Goal: Obtain resource: Obtain resource

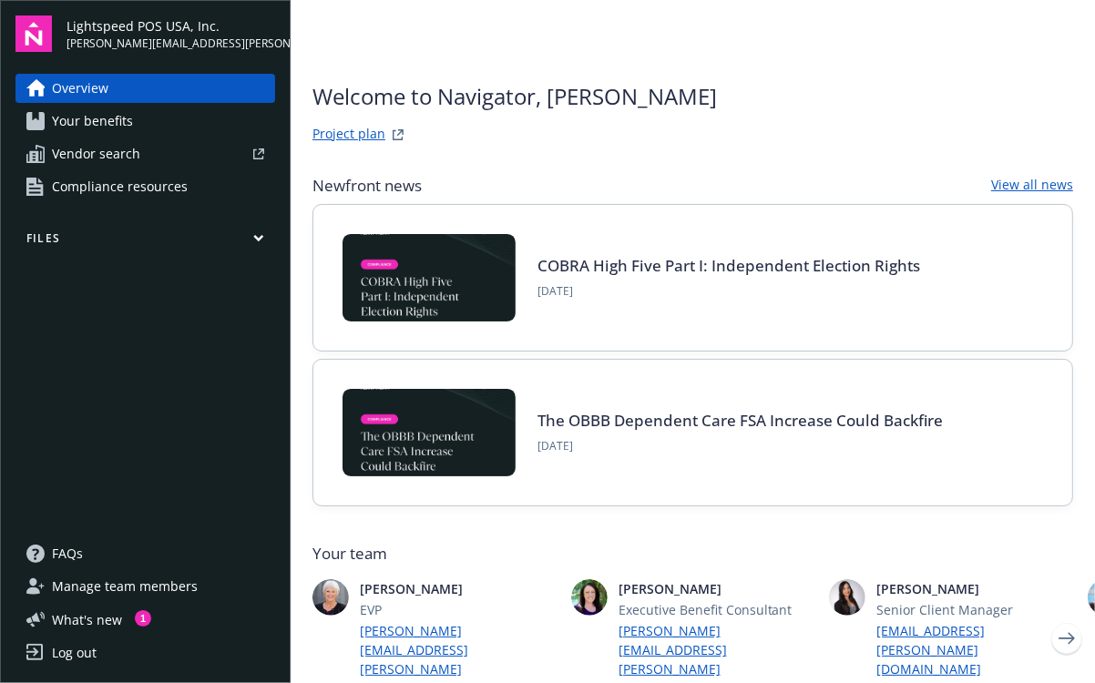
scroll to position [10, 0]
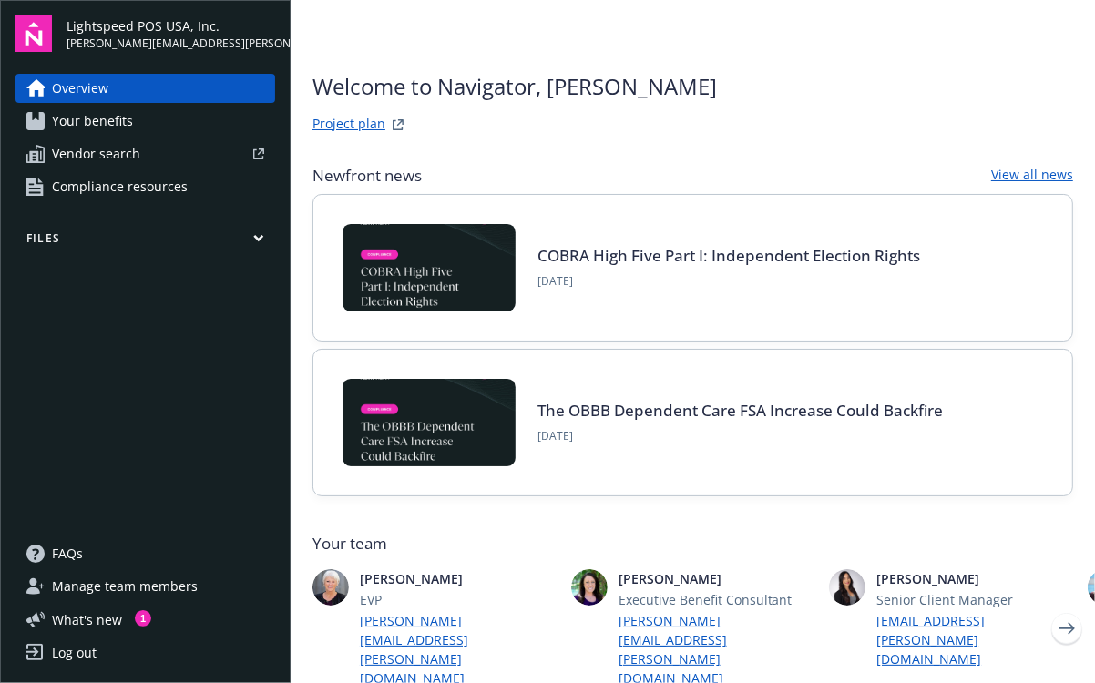
click at [113, 116] on span "Your benefits" at bounding box center [92, 121] width 81 height 29
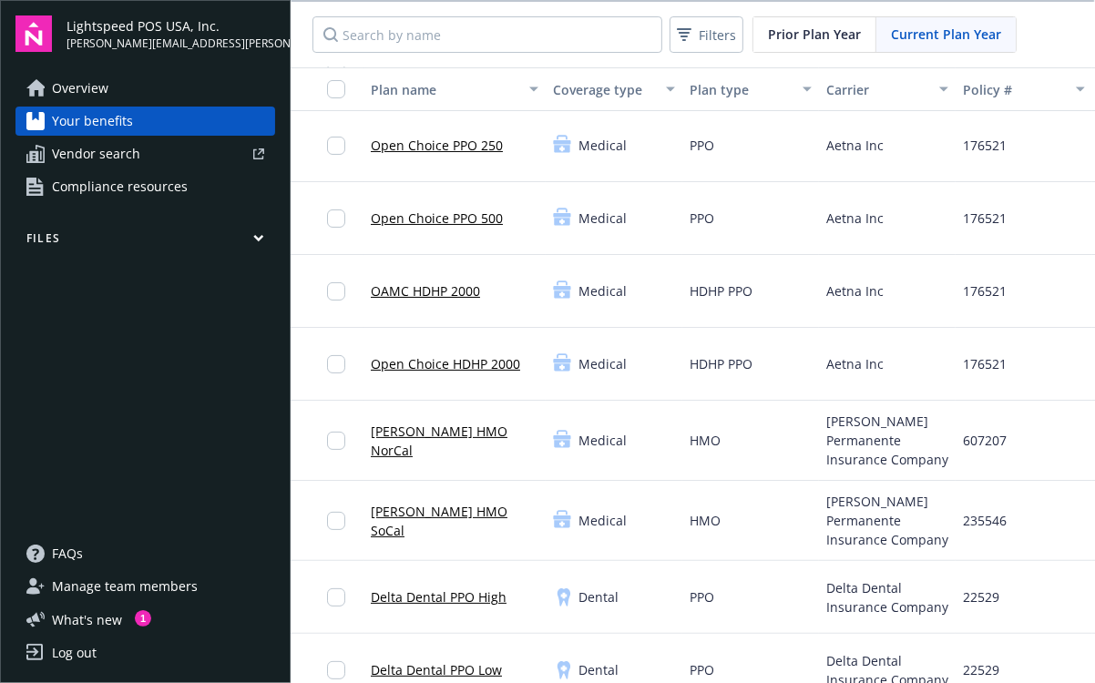
scroll to position [171, 0]
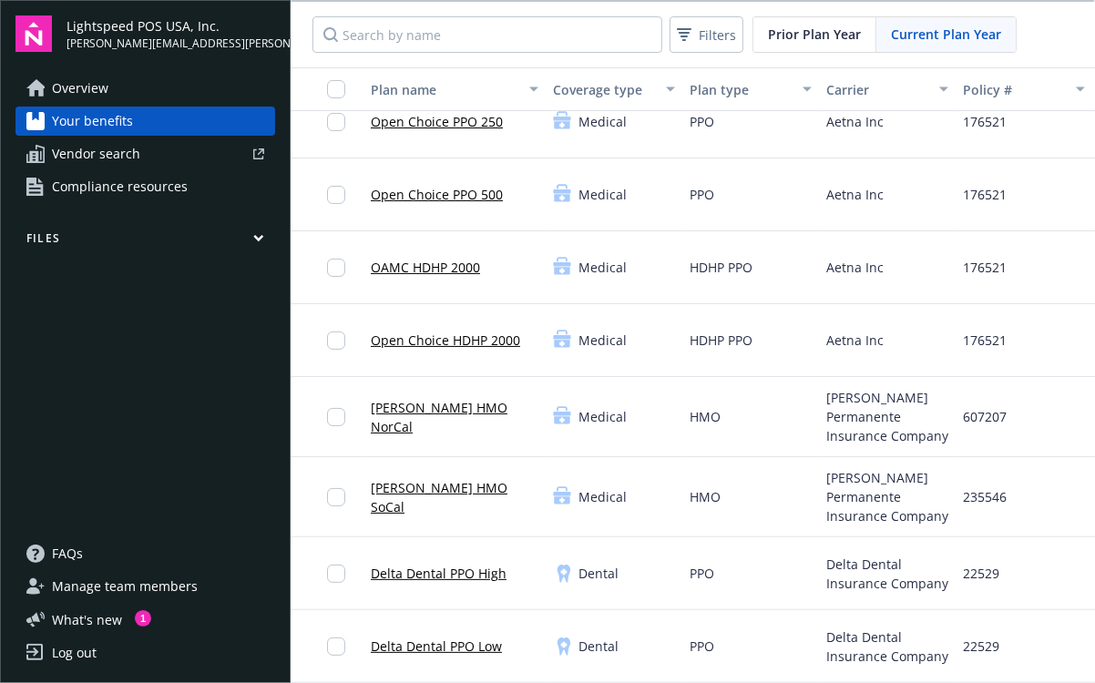
click at [984, 411] on span "607207" at bounding box center [985, 416] width 44 height 19
copy span "607207"
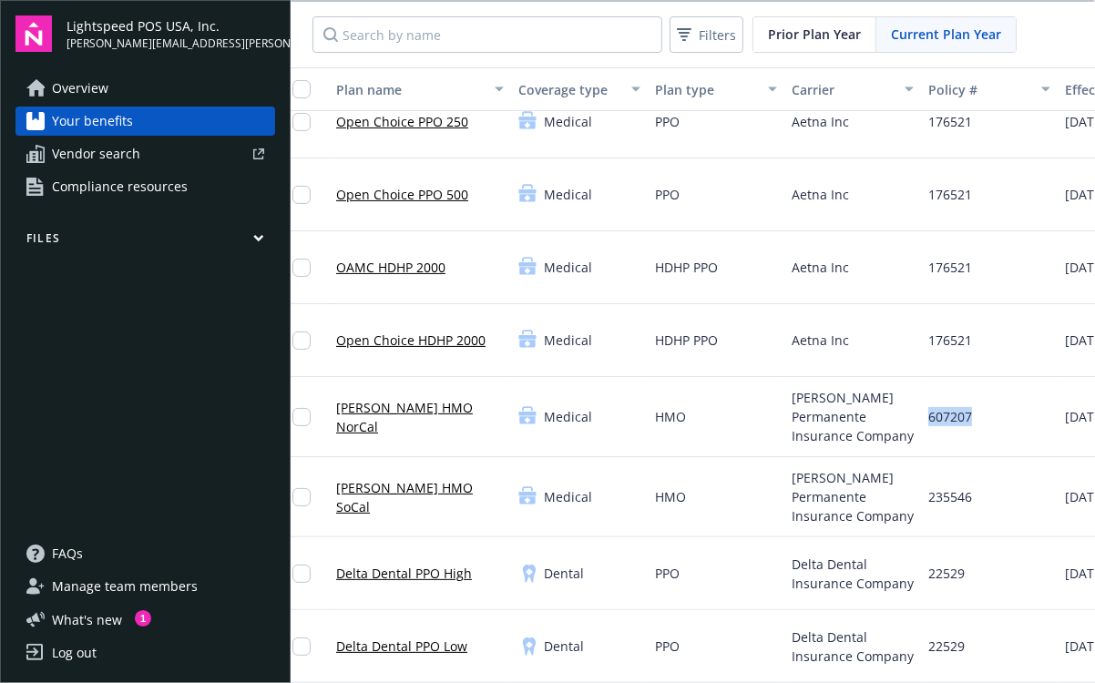
scroll to position [171, 42]
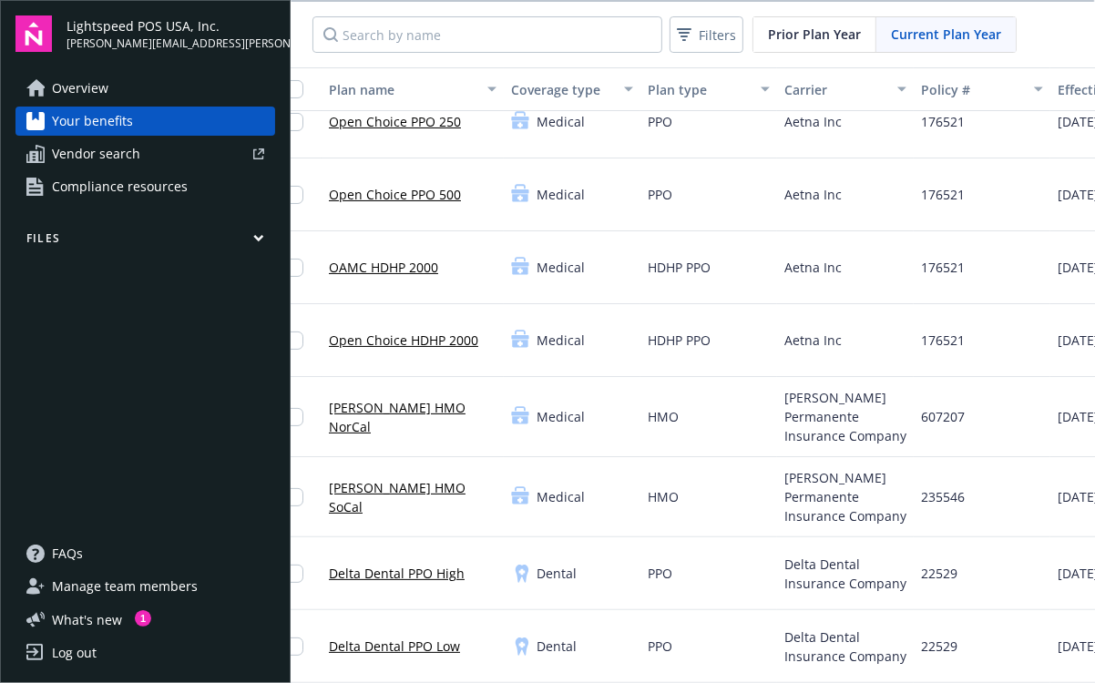
click at [953, 487] on span "235546" at bounding box center [943, 496] width 44 height 19
copy span "235546"
click at [405, 408] on link "[PERSON_NAME] HMO NorCal" at bounding box center [413, 417] width 168 height 38
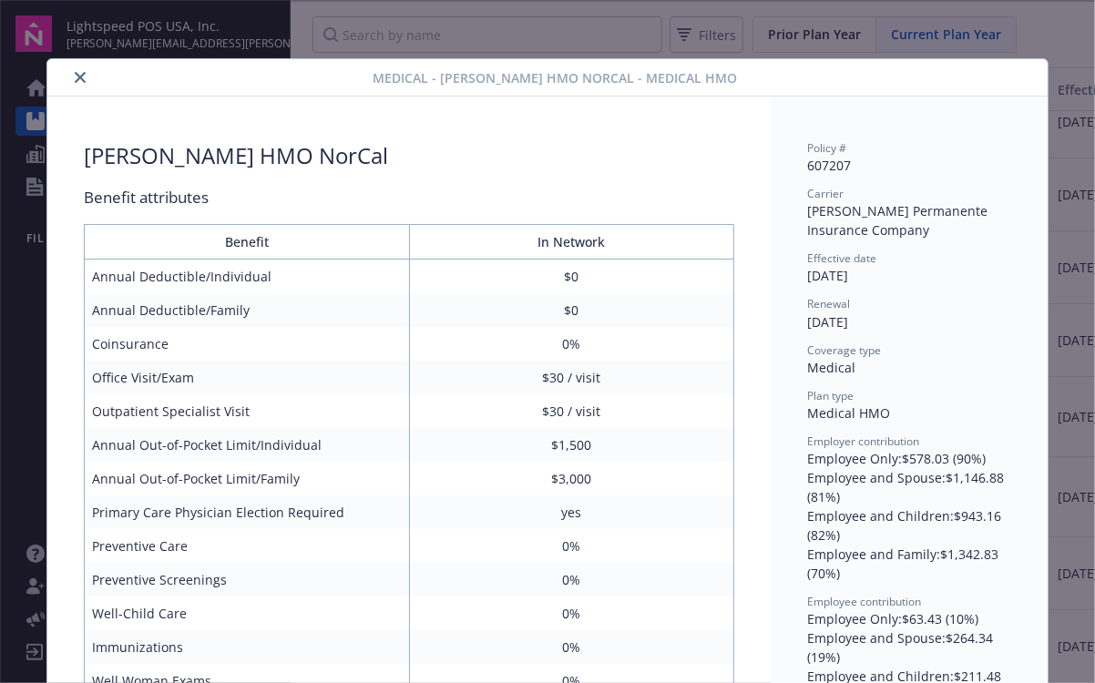
click at [73, 74] on button "close" at bounding box center [80, 77] width 22 height 22
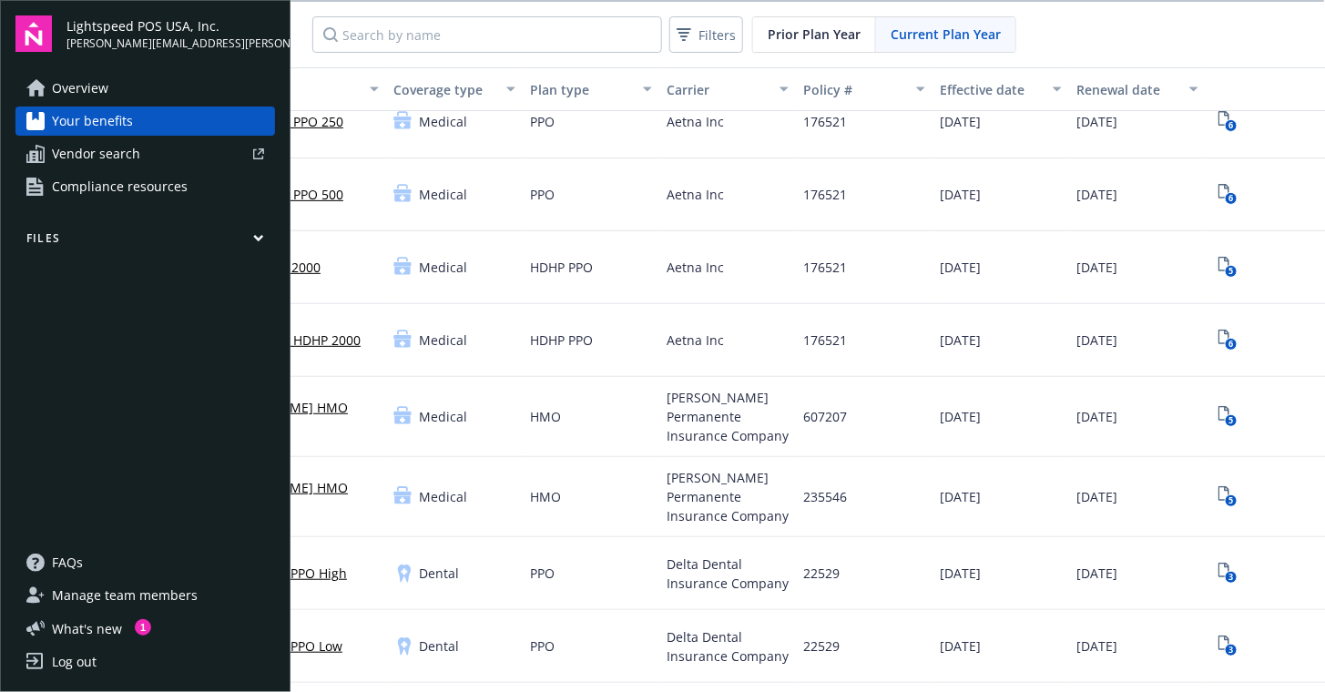
scroll to position [171, 176]
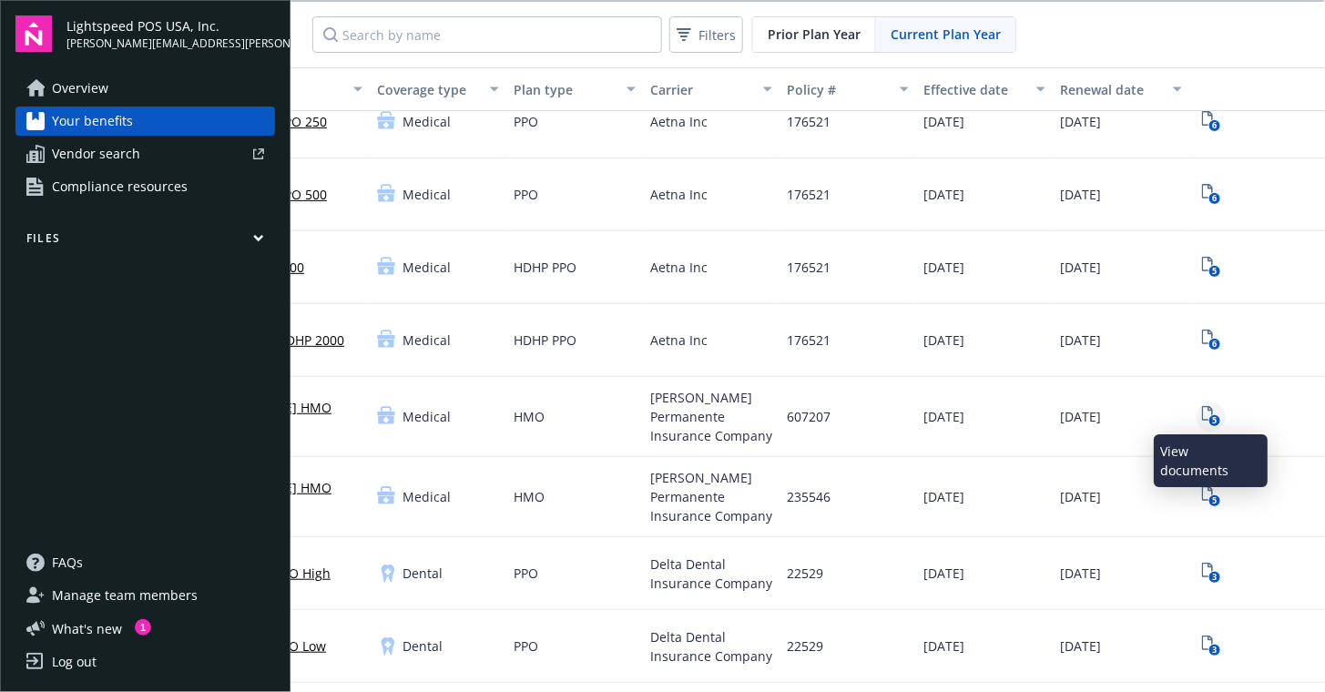
click at [1094, 411] on icon "5" at bounding box center [1211, 416] width 19 height 21
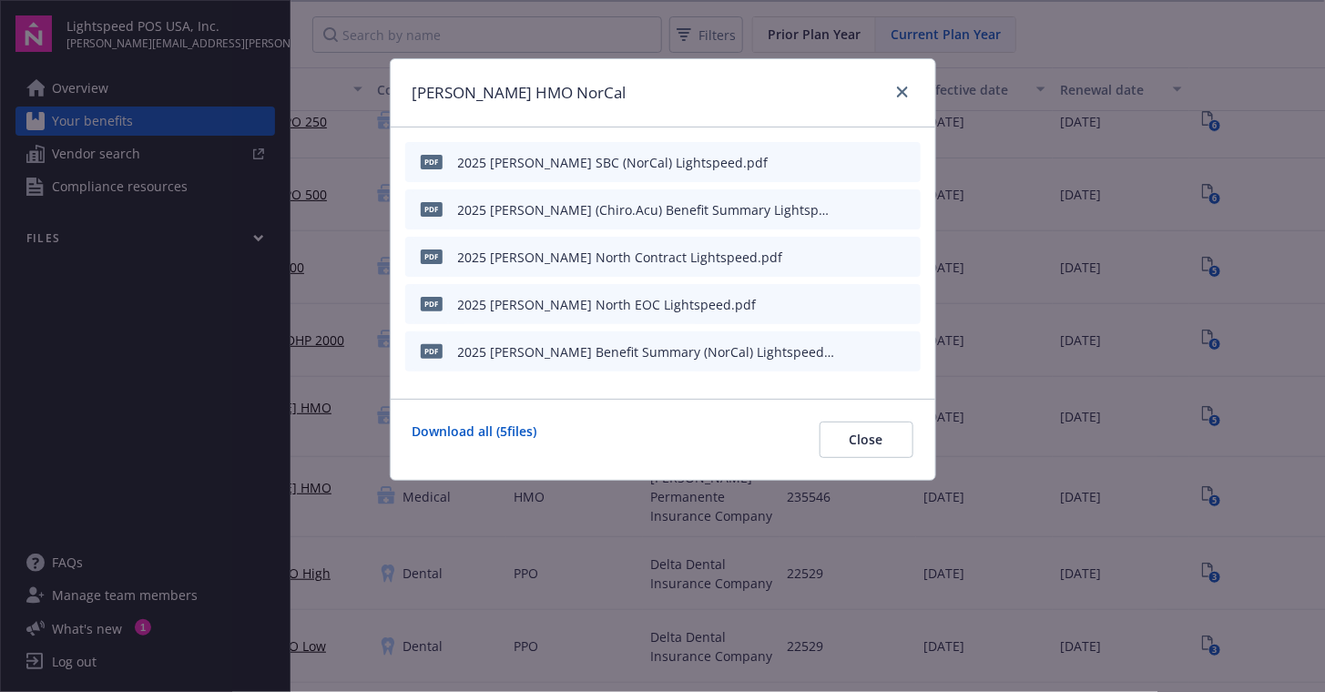
click at [642, 255] on div "2025 [PERSON_NAME] North Contract Lightspeed.pdf" at bounding box center [620, 257] width 325 height 19
click at [903, 256] on icon "preview file" at bounding box center [903, 256] width 16 height 13
click at [909, 87] on link "close" at bounding box center [903, 92] width 22 height 22
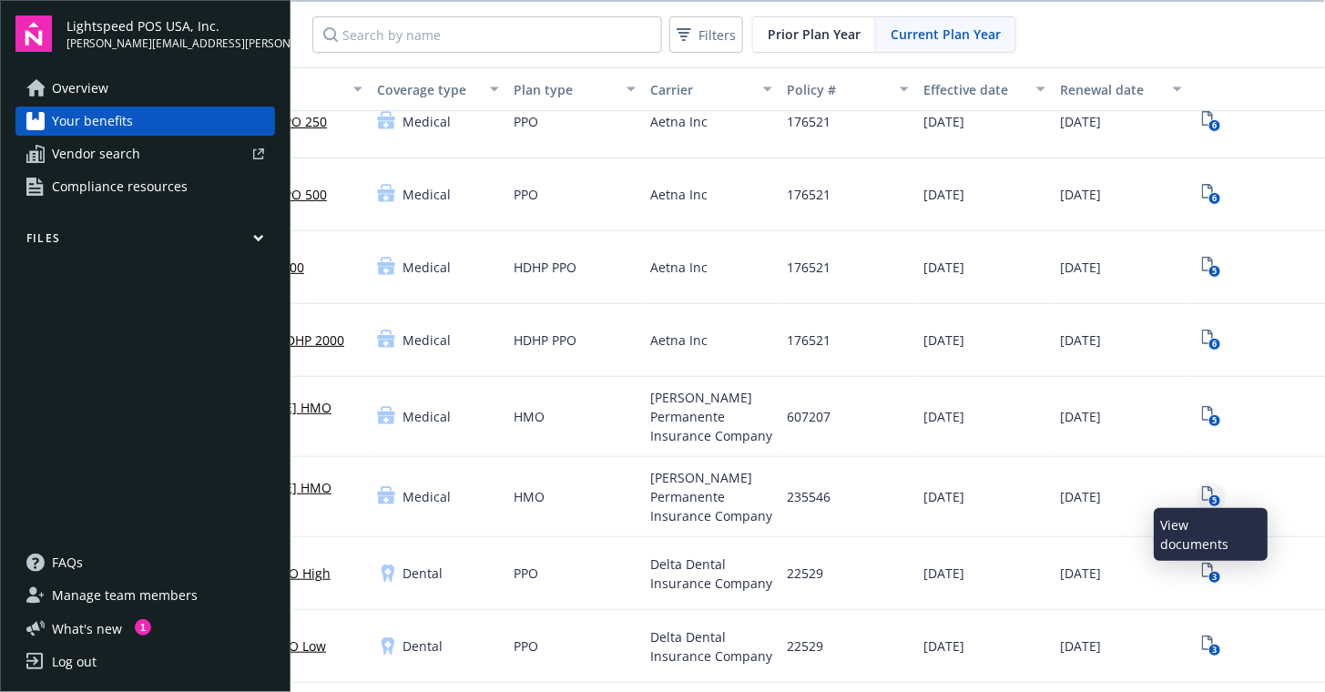
click at [1094, 486] on icon "5" at bounding box center [1211, 496] width 19 height 21
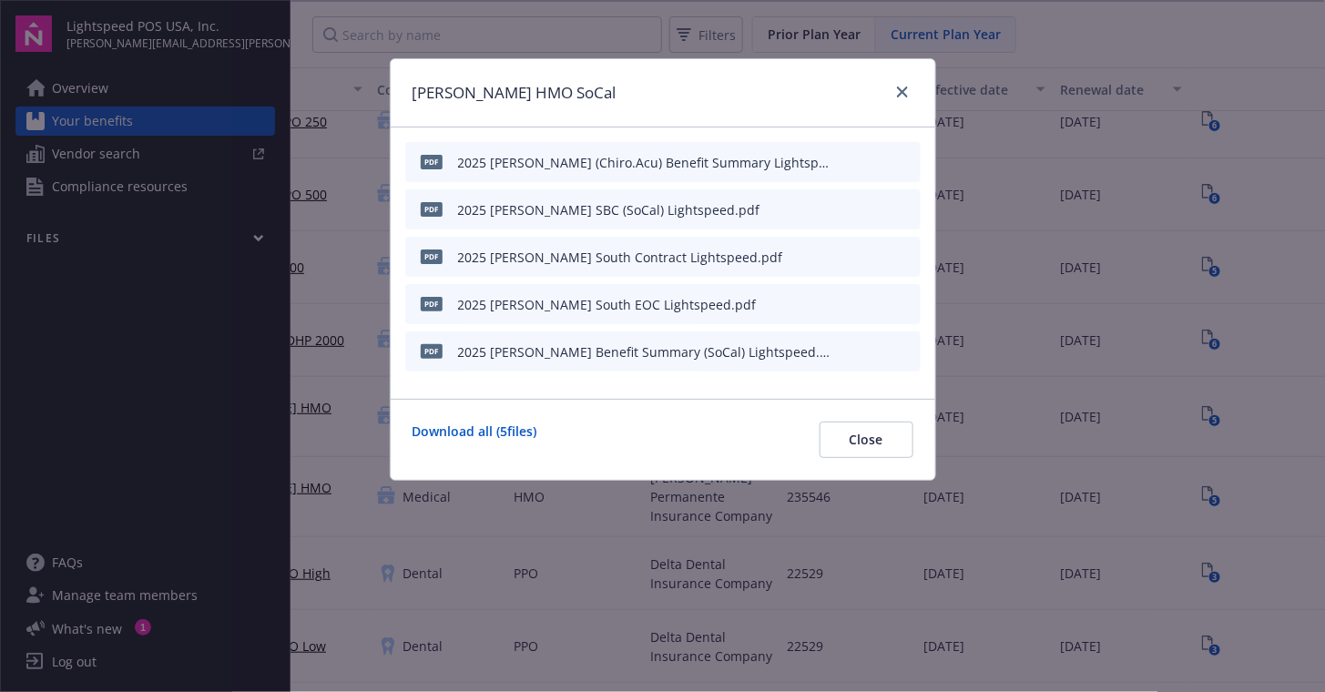
click at [910, 255] on icon "preview file" at bounding box center [903, 256] width 16 height 13
